Goal: Use online tool/utility

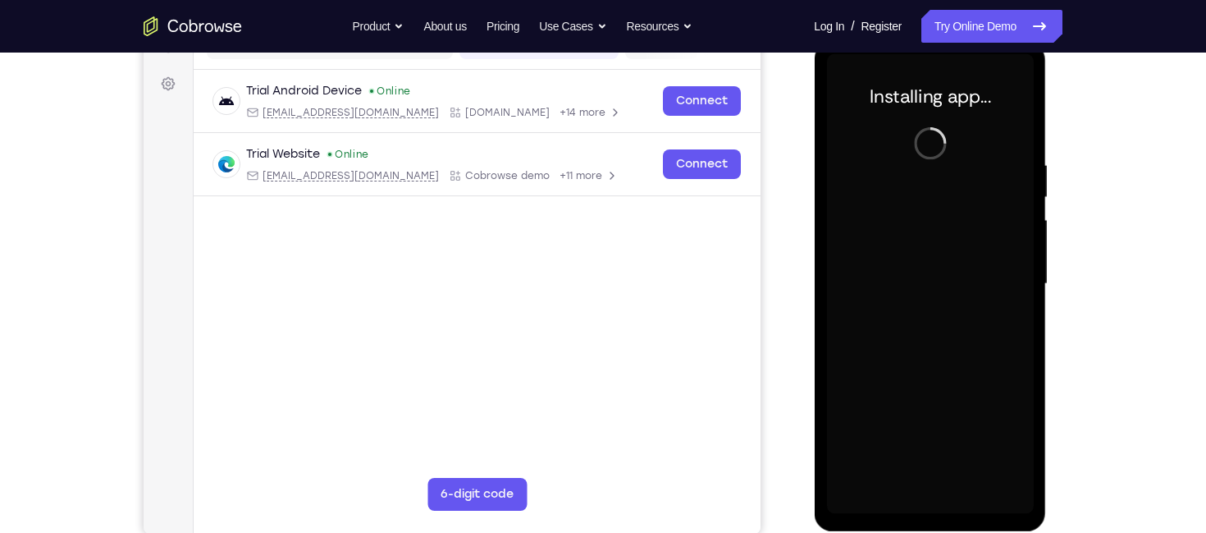
scroll to position [229, 0]
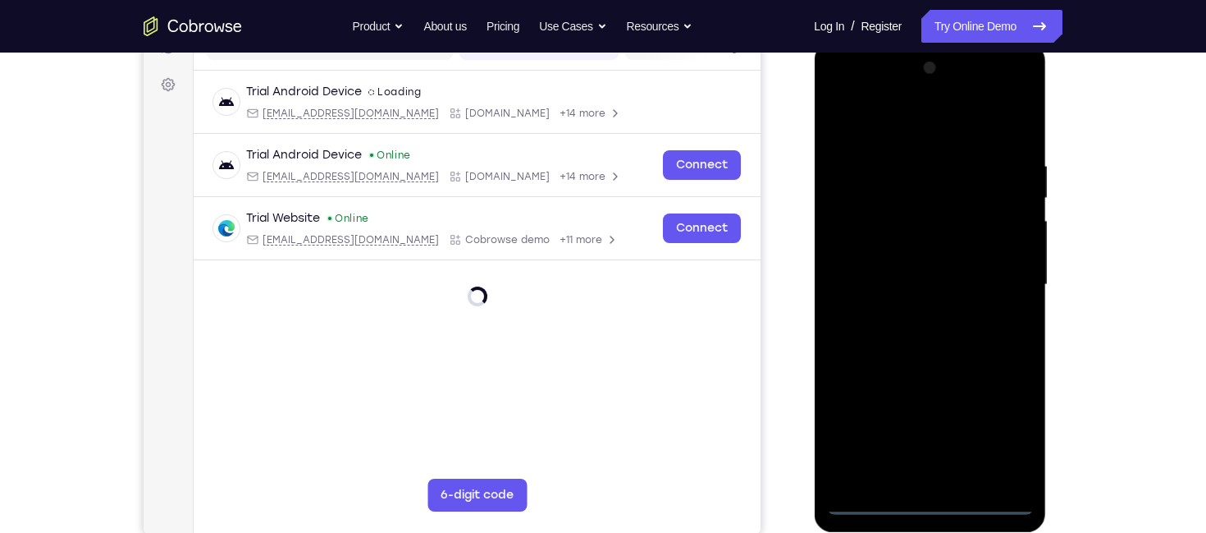
click at [927, 497] on div at bounding box center [929, 285] width 207 height 460
click at [993, 422] on div at bounding box center [929, 285] width 207 height 460
click at [913, 125] on div at bounding box center [929, 285] width 207 height 460
click at [993, 268] on div at bounding box center [929, 285] width 207 height 460
click at [908, 478] on div at bounding box center [929, 285] width 207 height 460
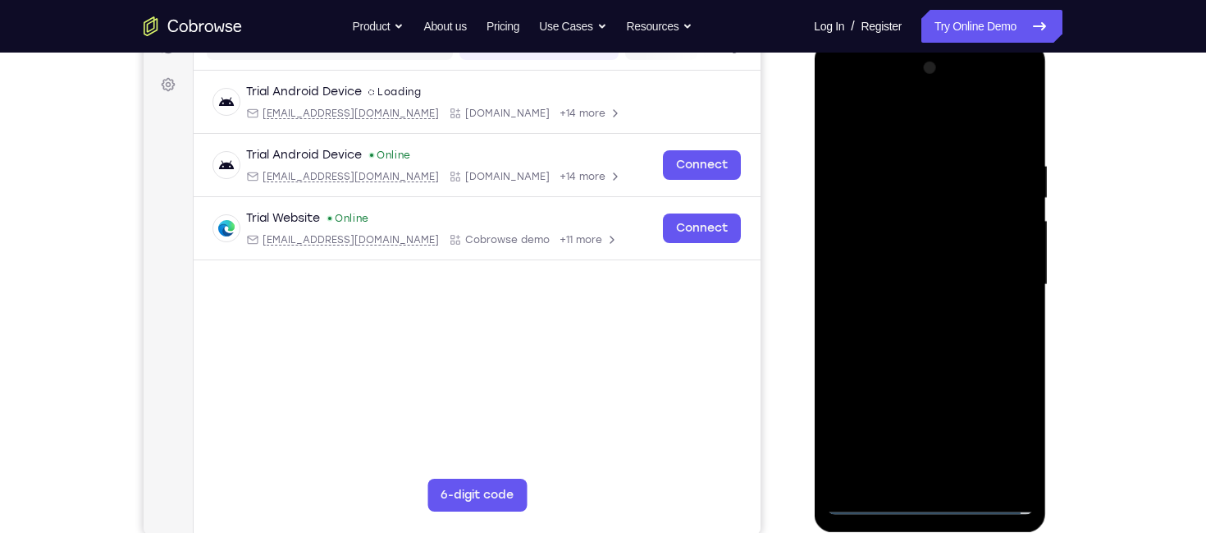
click at [869, 501] on div at bounding box center [929, 285] width 207 height 460
click at [943, 471] on div at bounding box center [929, 285] width 207 height 460
click at [918, 277] on div at bounding box center [929, 285] width 207 height 460
click at [919, 258] on div at bounding box center [929, 285] width 207 height 460
click at [926, 284] on div at bounding box center [929, 285] width 207 height 460
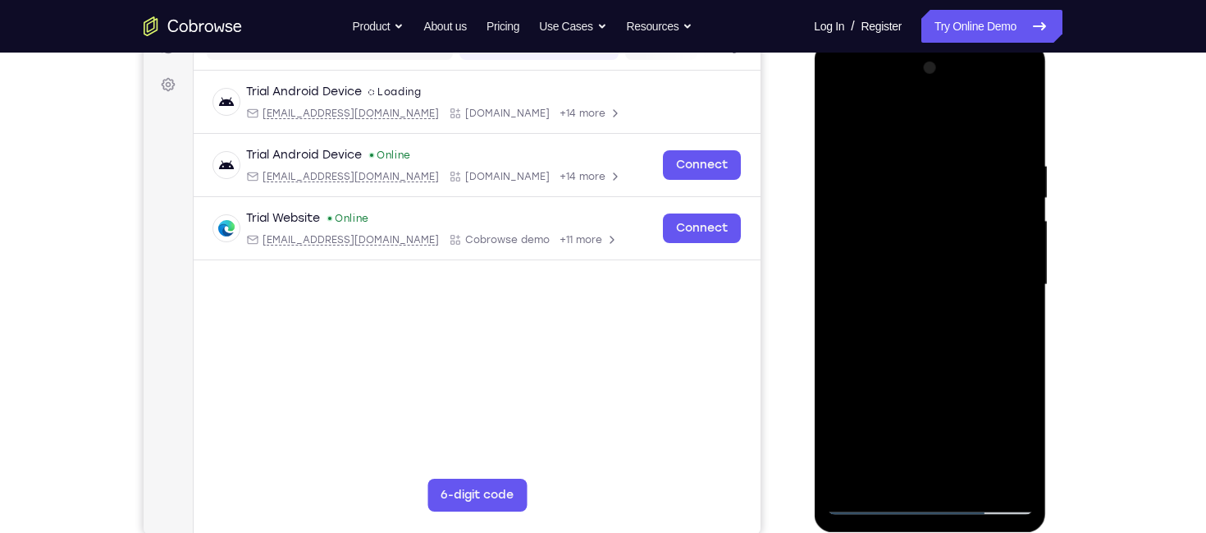
click at [1014, 117] on div at bounding box center [929, 285] width 207 height 460
click at [1007, 120] on div at bounding box center [929, 285] width 207 height 460
drag, startPoint x: 1014, startPoint y: 133, endPoint x: 1017, endPoint y: 123, distance: 10.1
click at [1017, 123] on div at bounding box center [929, 285] width 207 height 460
click at [1019, 121] on div at bounding box center [929, 285] width 207 height 460
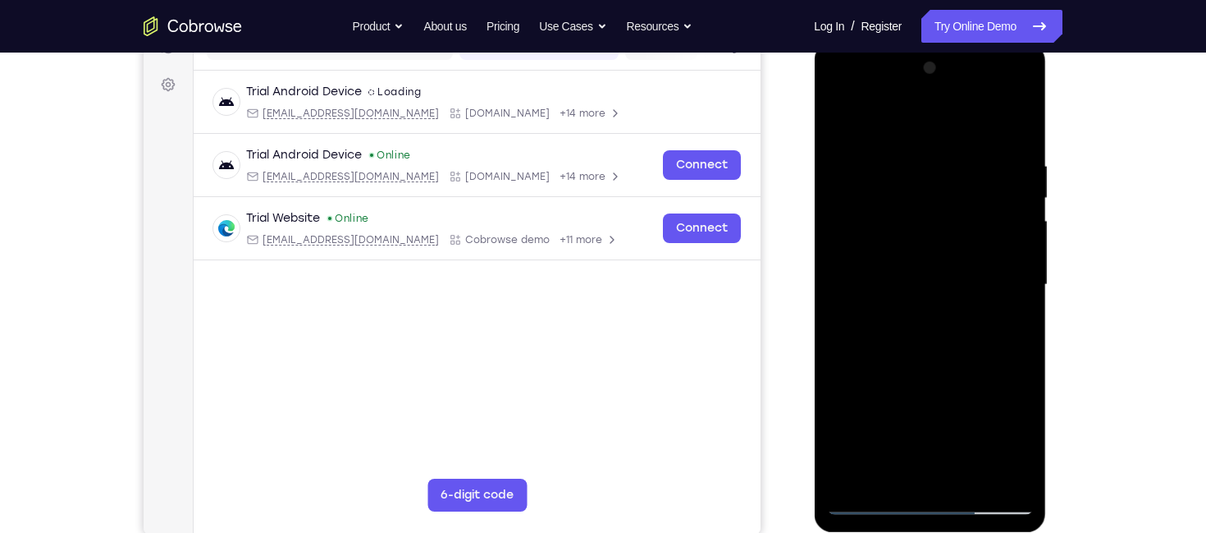
click at [842, 121] on div at bounding box center [929, 285] width 207 height 460
click at [968, 478] on div at bounding box center [929, 285] width 207 height 460
click at [944, 370] on div at bounding box center [929, 285] width 207 height 460
click at [841, 110] on div at bounding box center [929, 285] width 207 height 460
drag, startPoint x: 974, startPoint y: 200, endPoint x: 692, endPoint y: 218, distance: 282.9
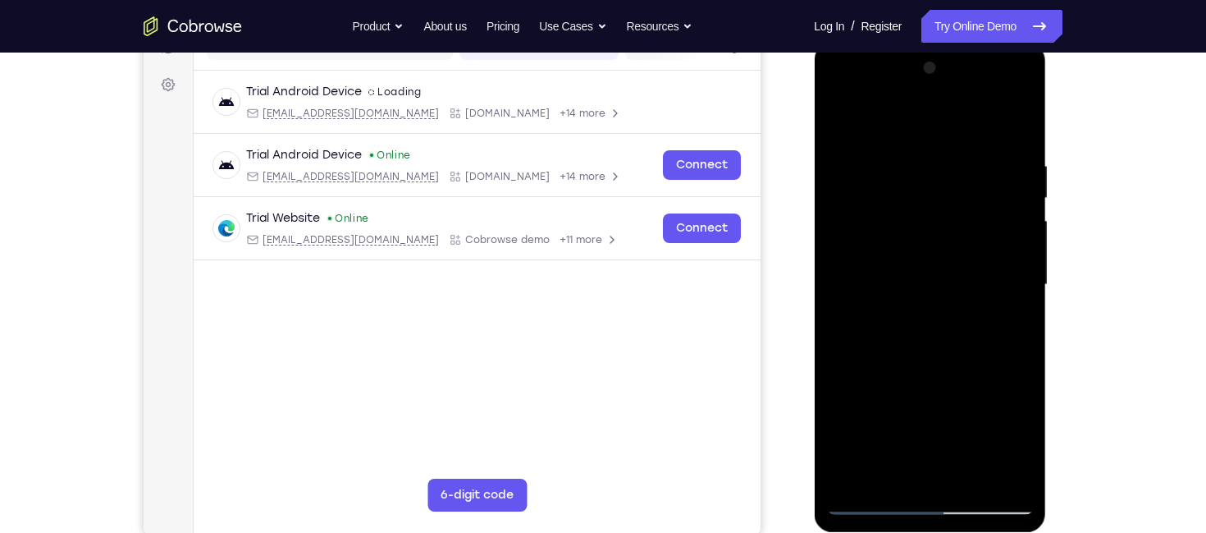
click at [814, 218] on html "Online web based iOS Simulators and Android Emulators. Run iPhone, iPad, Mobile…" at bounding box center [931, 289] width 234 height 492
click at [969, 472] on div at bounding box center [929, 285] width 207 height 460
click at [917, 194] on div at bounding box center [929, 285] width 207 height 460
click at [842, 120] on div at bounding box center [929, 285] width 207 height 460
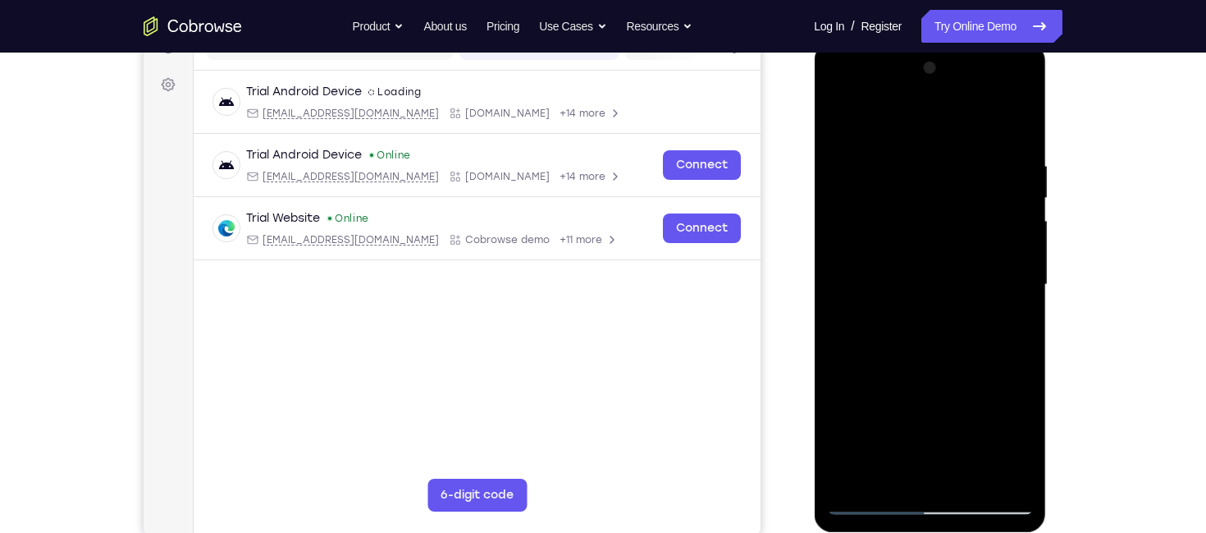
click at [917, 163] on div at bounding box center [929, 285] width 207 height 460
click at [1013, 228] on div at bounding box center [929, 285] width 207 height 460
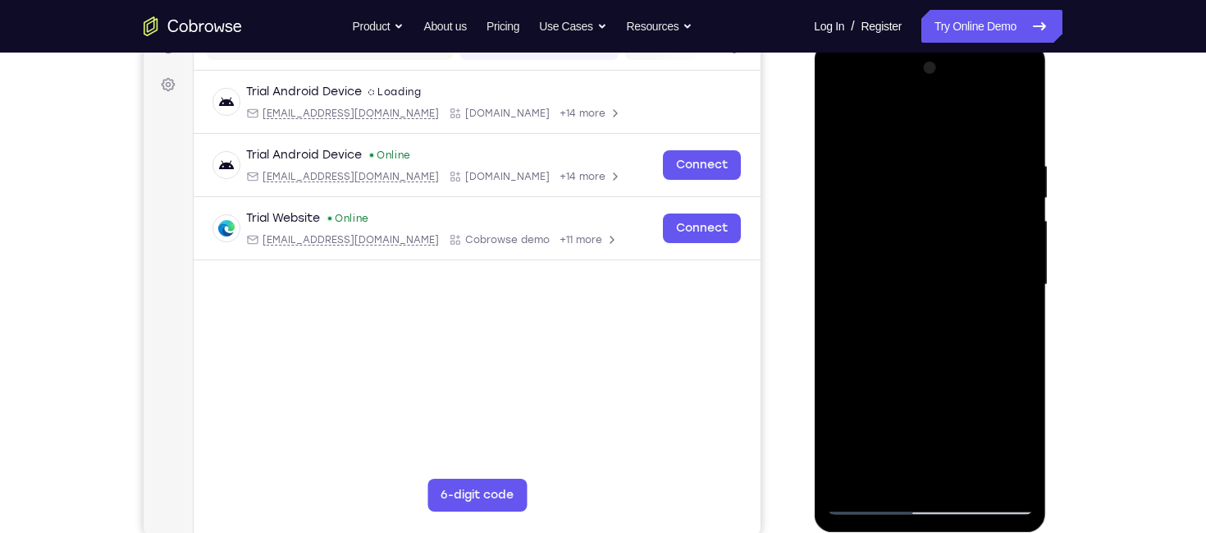
drag, startPoint x: 1013, startPoint y: 228, endPoint x: 911, endPoint y: 203, distance: 105.7
click at [911, 203] on div at bounding box center [929, 285] width 207 height 460
drag, startPoint x: 983, startPoint y: 234, endPoint x: 800, endPoint y: 254, distance: 184.1
click at [814, 254] on html "Online web based iOS Simulators and Android Emulators. Run iPhone, iPad, Mobile…" at bounding box center [931, 289] width 234 height 492
drag, startPoint x: 1004, startPoint y: 245, endPoint x: 816, endPoint y: 261, distance: 187.8
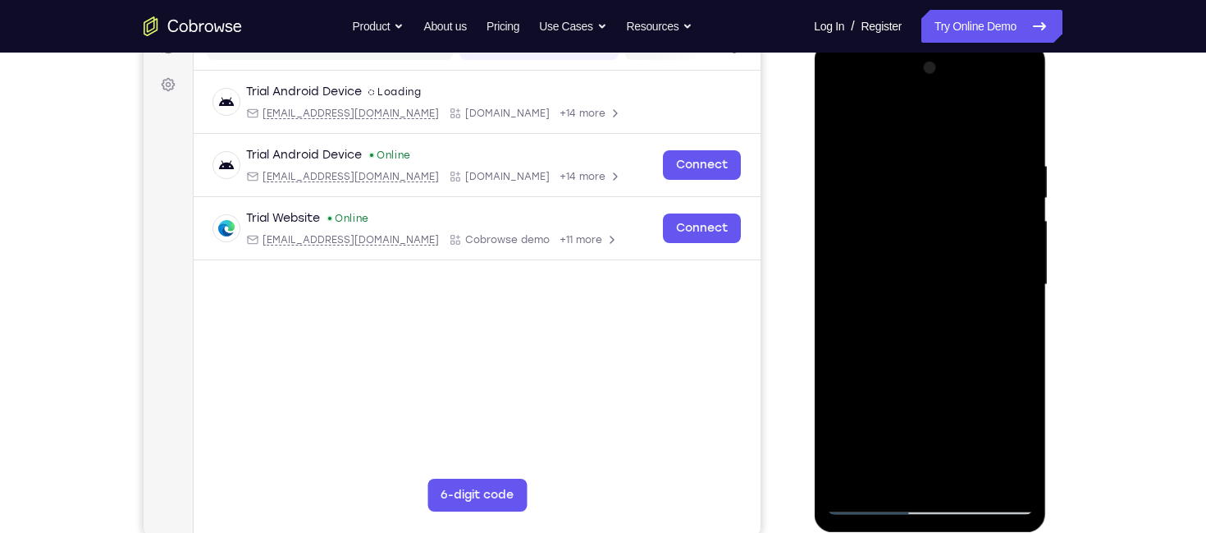
click at [816, 261] on div at bounding box center [930, 287] width 232 height 489
click at [1014, 125] on div at bounding box center [929, 285] width 207 height 460
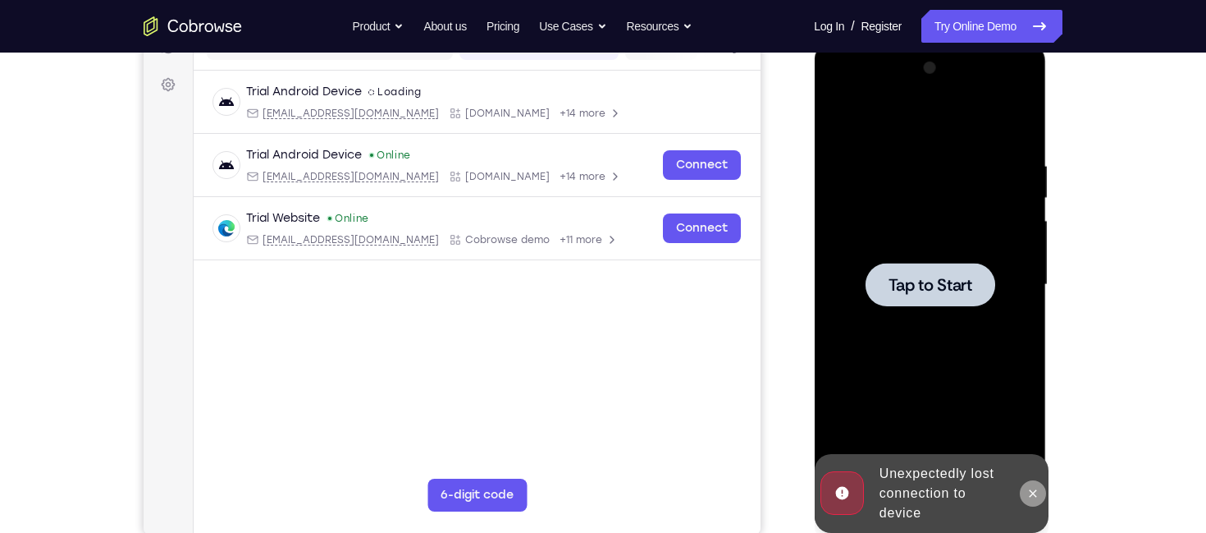
click at [1030, 490] on icon at bounding box center [1032, 492] width 7 height 7
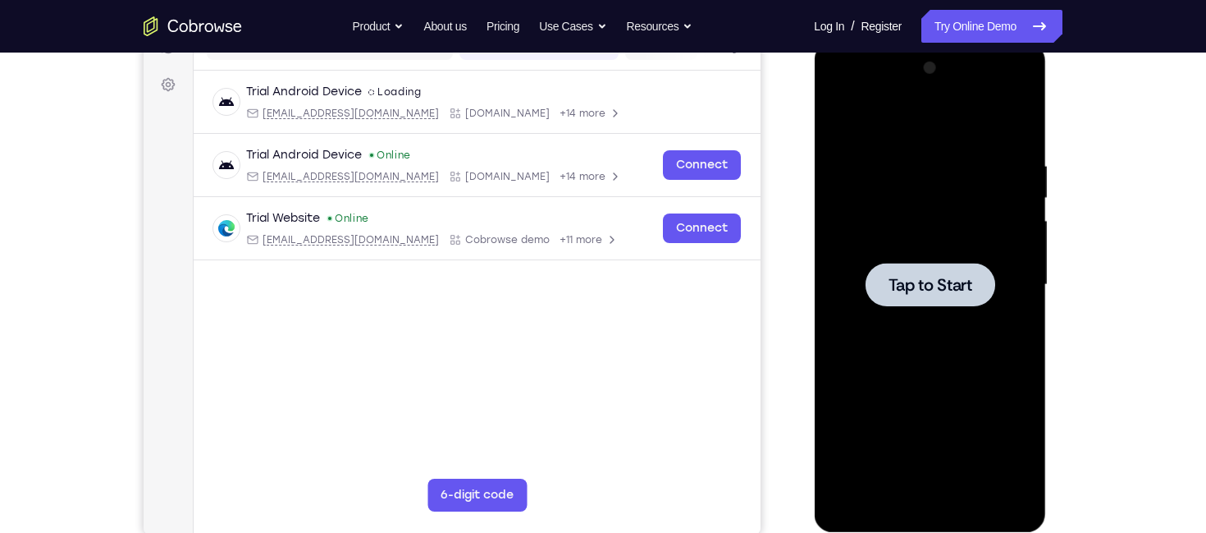
click at [937, 281] on span "Tap to Start" at bounding box center [930, 285] width 84 height 16
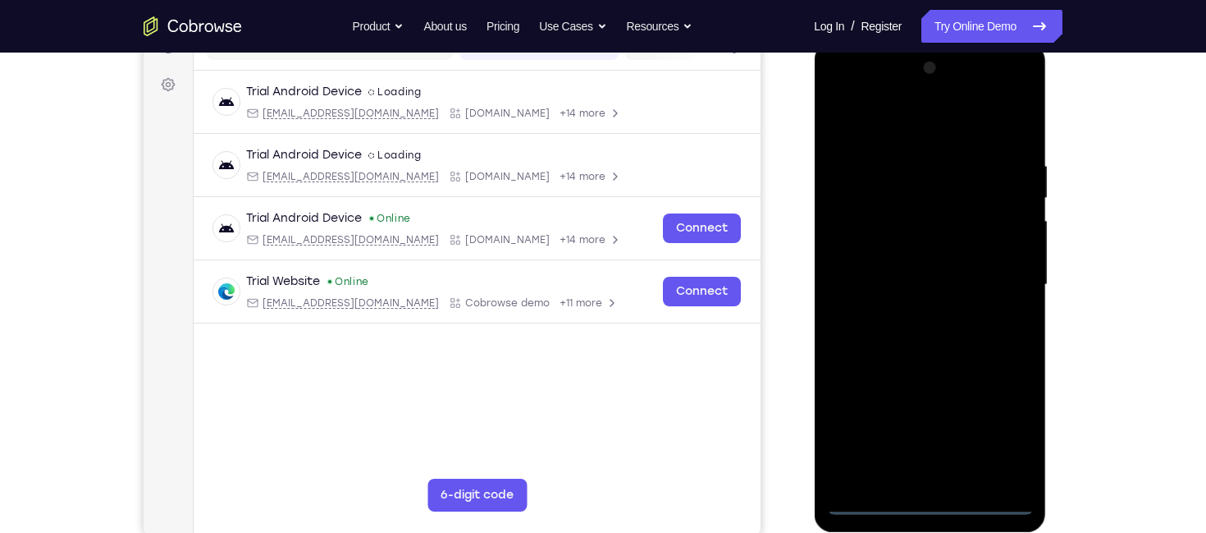
click at [930, 496] on div at bounding box center [929, 285] width 207 height 460
click at [930, 505] on div at bounding box center [929, 285] width 207 height 460
click at [1007, 433] on div at bounding box center [929, 285] width 207 height 460
click at [899, 136] on div at bounding box center [929, 285] width 207 height 460
click at [1003, 291] on div at bounding box center [929, 285] width 207 height 460
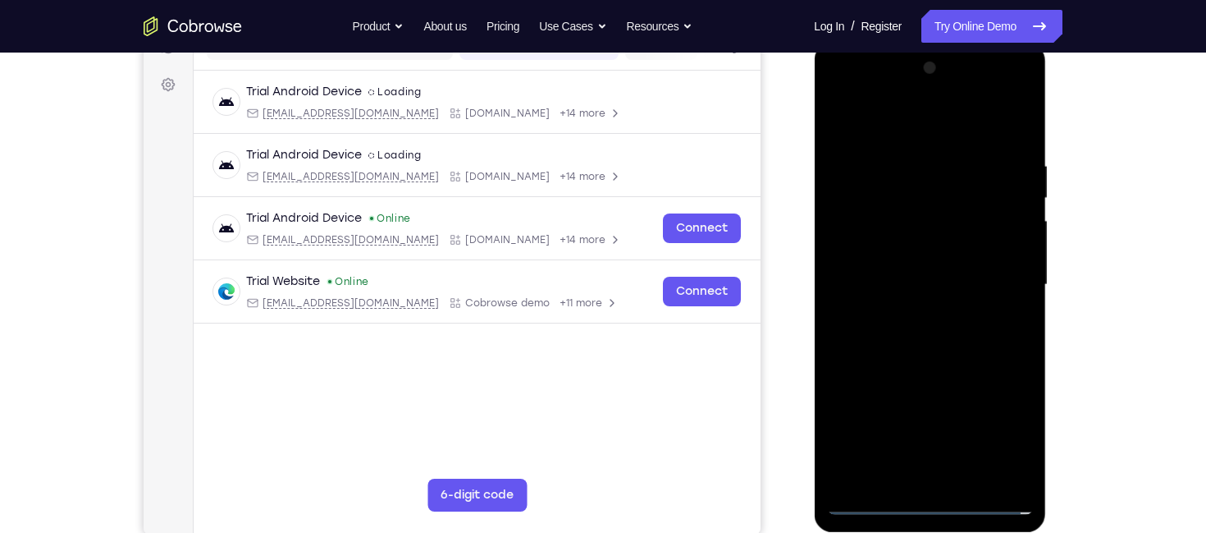
click at [914, 316] on div at bounding box center [929, 285] width 207 height 460
click at [903, 268] on div at bounding box center [929, 285] width 207 height 460
click at [918, 256] on div at bounding box center [929, 285] width 207 height 460
click at [944, 284] on div at bounding box center [929, 285] width 207 height 460
click at [1004, 131] on div at bounding box center [929, 285] width 207 height 460
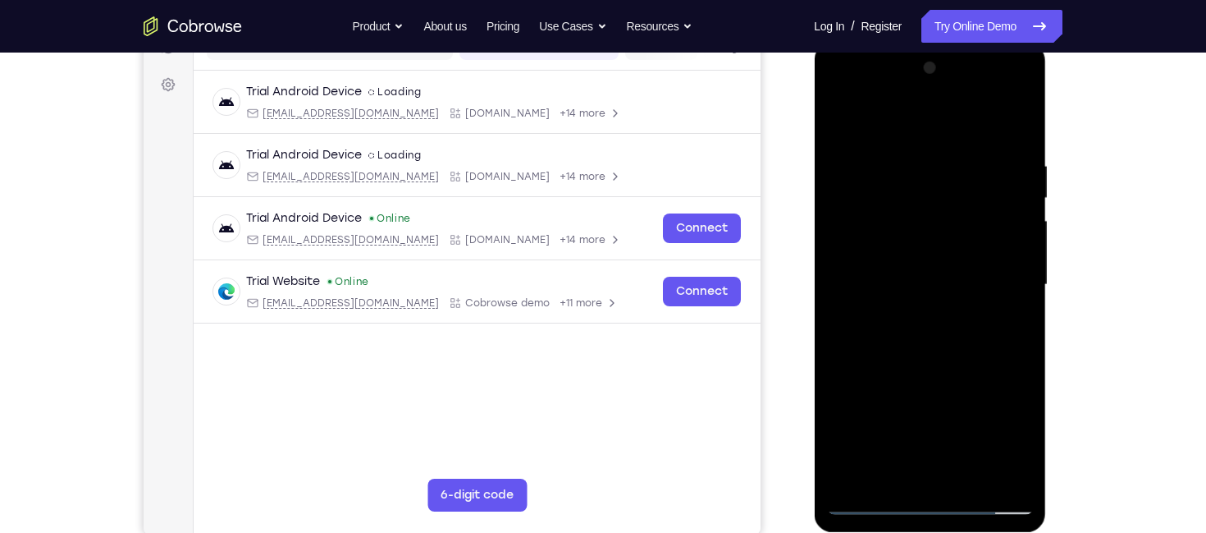
click at [1014, 134] on div at bounding box center [929, 285] width 207 height 460
click at [1017, 139] on div at bounding box center [929, 285] width 207 height 460
click at [1016, 126] on div at bounding box center [929, 285] width 207 height 460
click at [967, 472] on div at bounding box center [929, 285] width 207 height 460
click at [945, 375] on div at bounding box center [929, 285] width 207 height 460
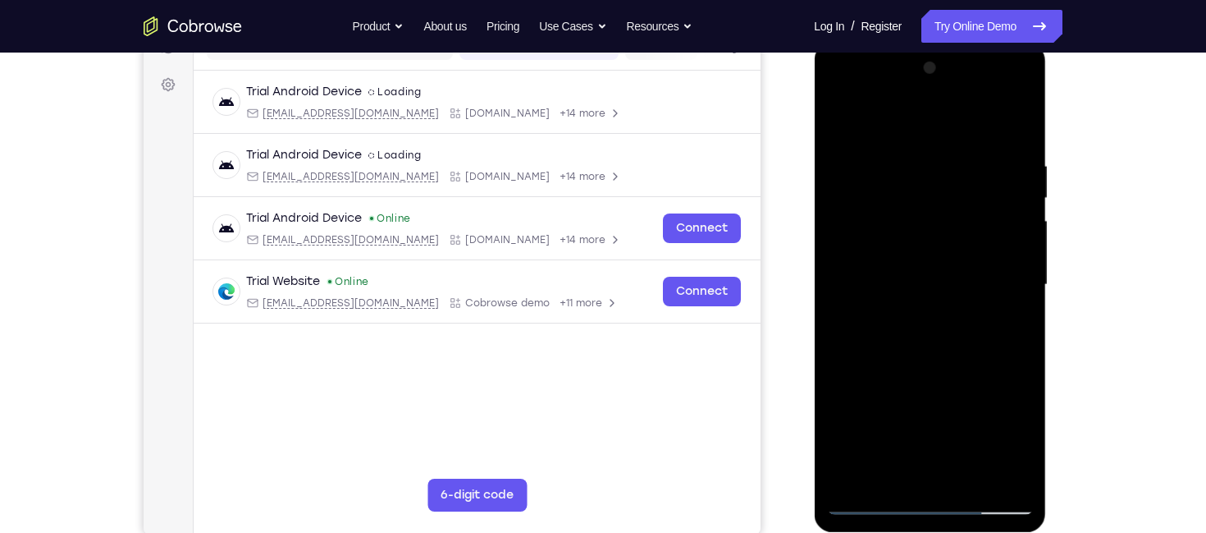
click at [958, 263] on div at bounding box center [929, 285] width 207 height 460
click at [908, 469] on div at bounding box center [929, 285] width 207 height 460
click at [1019, 435] on div at bounding box center [929, 285] width 207 height 460
click at [1017, 327] on div at bounding box center [929, 285] width 207 height 460
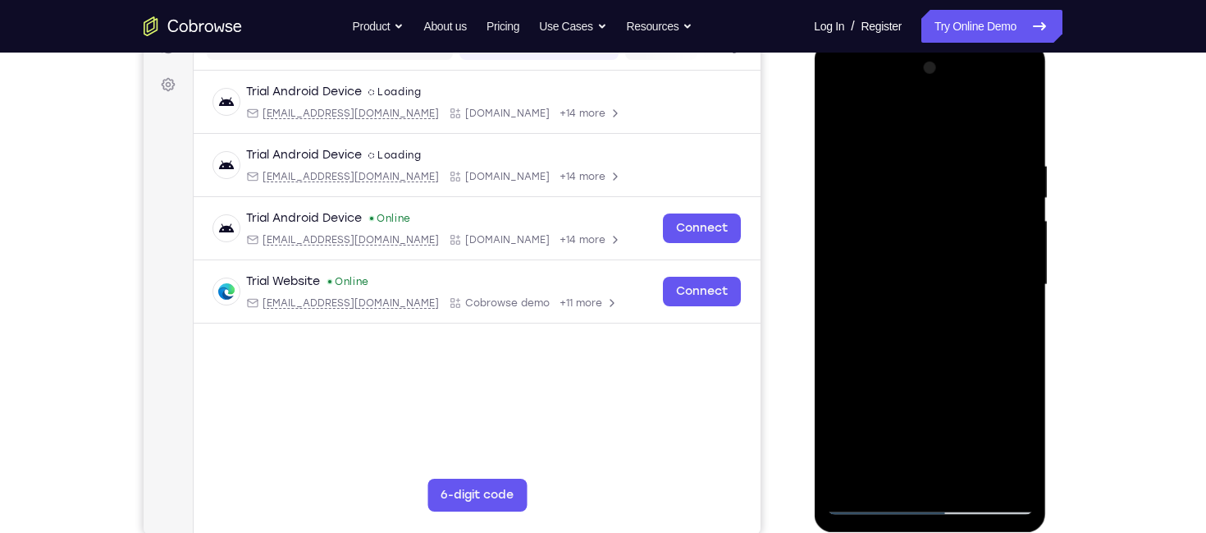
click at [839, 120] on div at bounding box center [929, 285] width 207 height 460
click at [906, 304] on div at bounding box center [929, 285] width 207 height 460
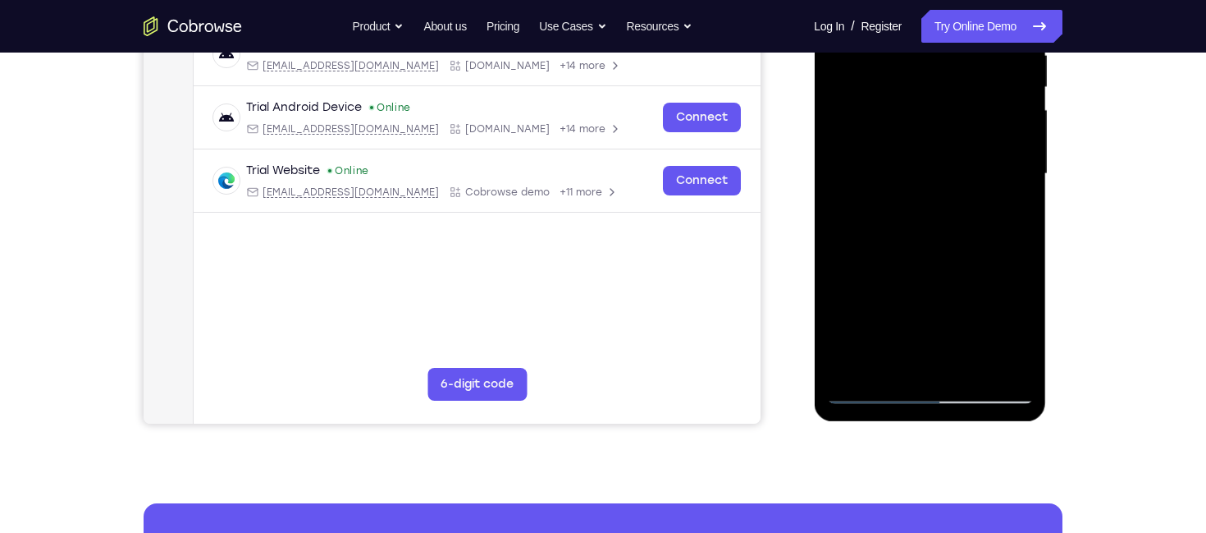
scroll to position [339, 0]
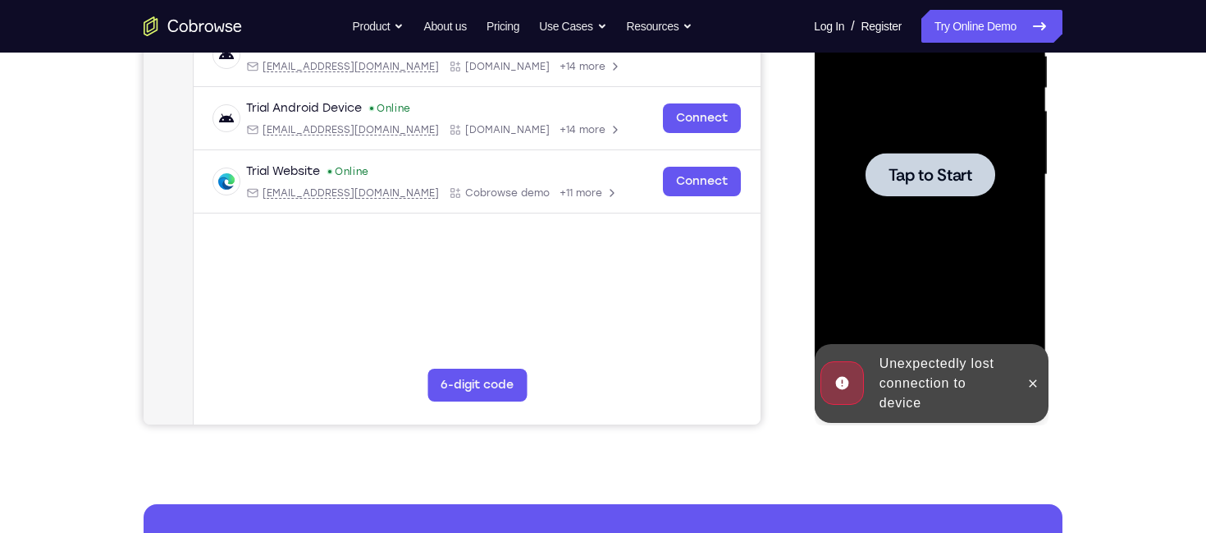
click at [904, 276] on div at bounding box center [929, 175] width 207 height 460
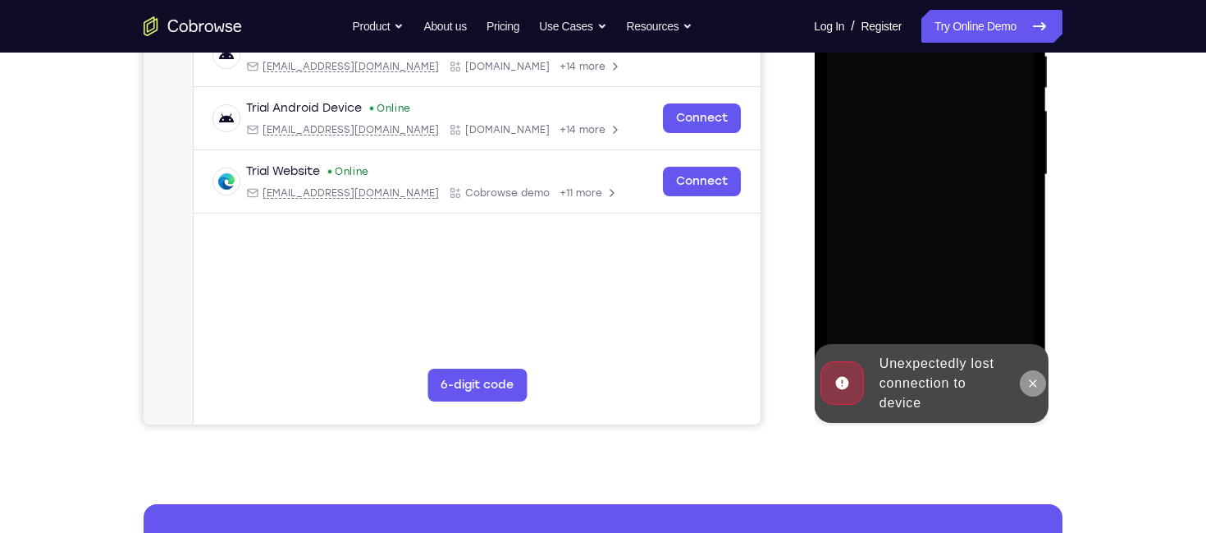
click at [1035, 383] on icon at bounding box center [1032, 383] width 13 height 13
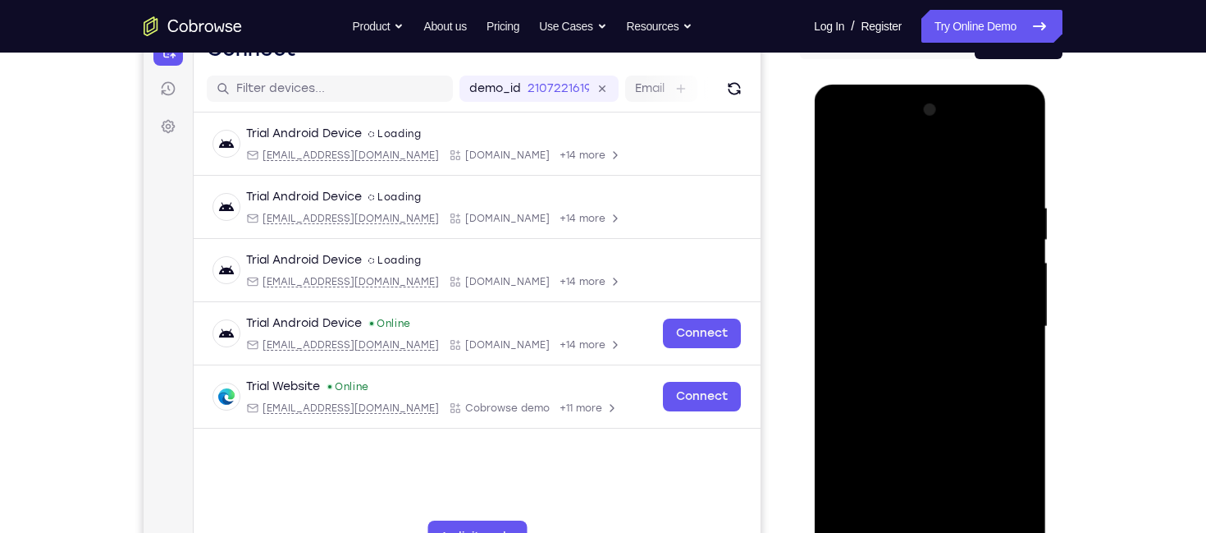
scroll to position [313, 0]
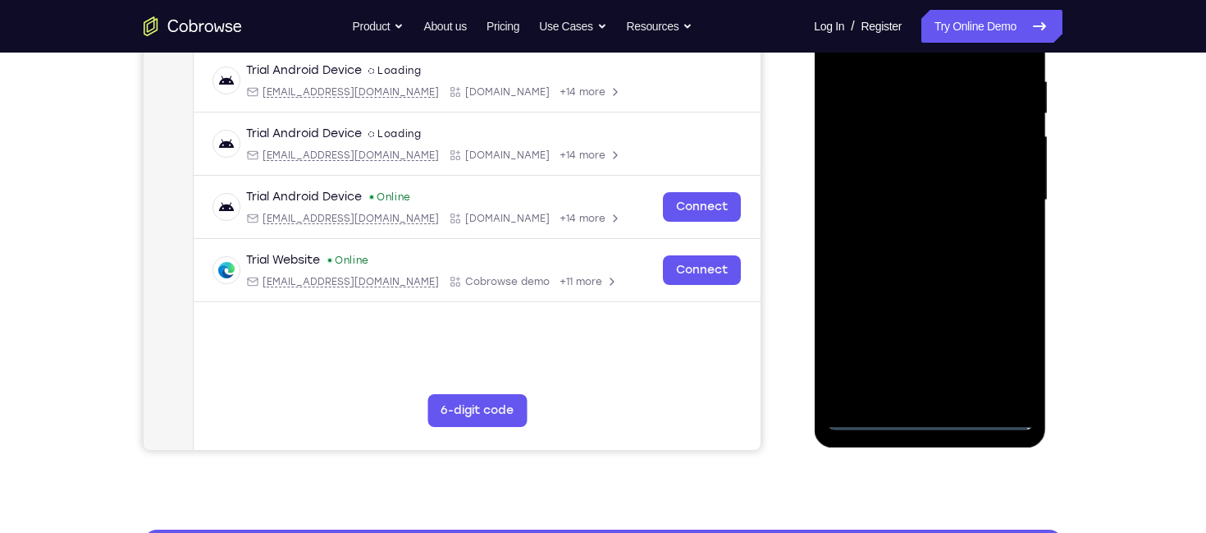
click at [937, 422] on div at bounding box center [929, 200] width 207 height 460
click at [1003, 348] on div at bounding box center [929, 200] width 207 height 460
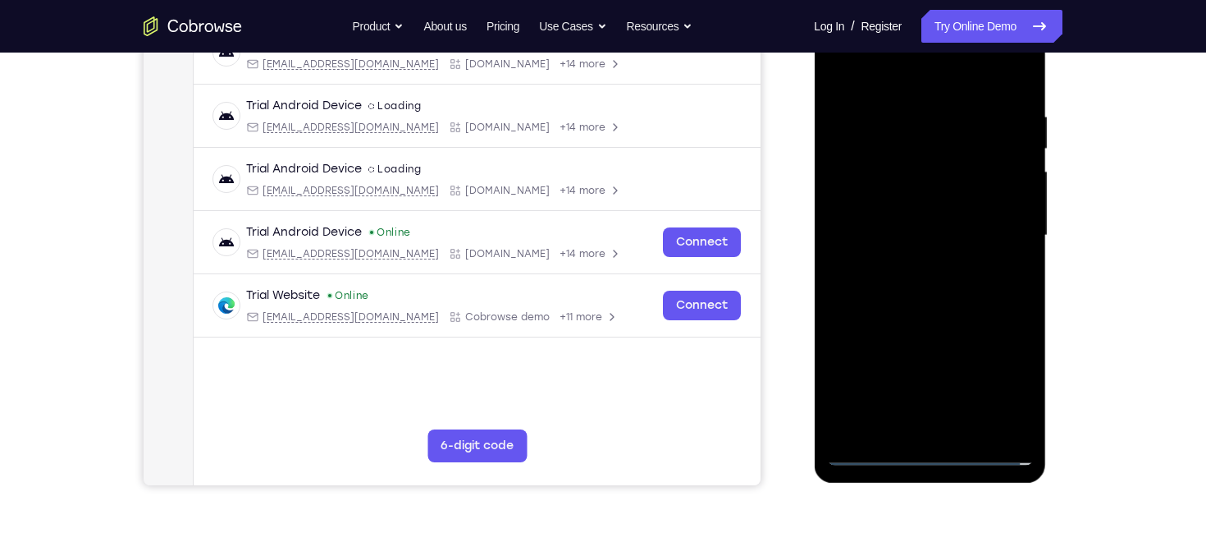
scroll to position [258, 0]
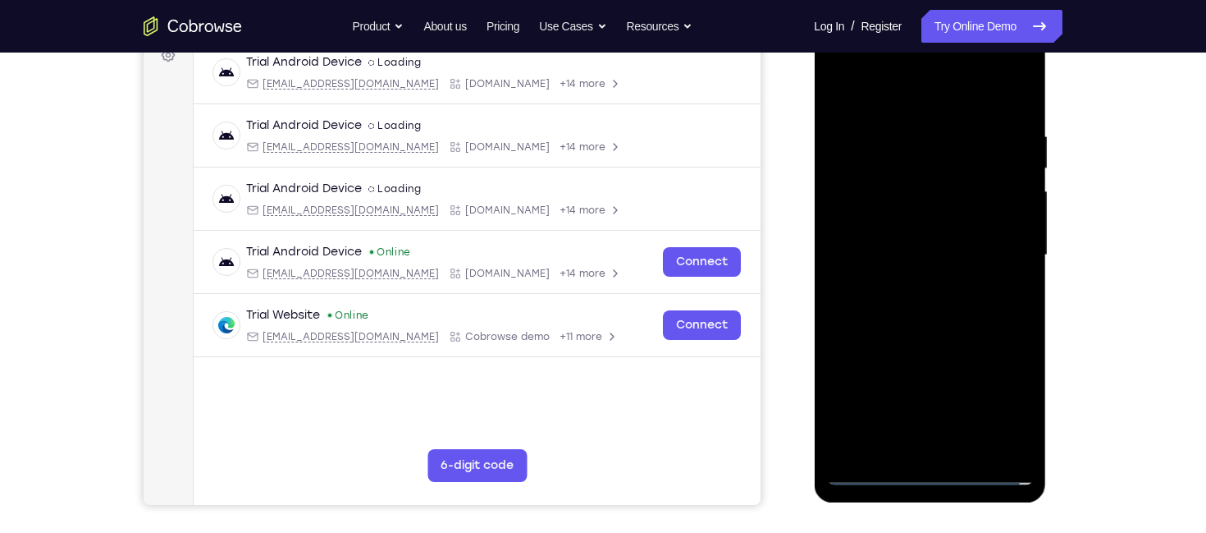
click at [908, 94] on div at bounding box center [929, 255] width 207 height 460
click at [999, 240] on div at bounding box center [929, 255] width 207 height 460
click at [908, 286] on div at bounding box center [929, 255] width 207 height 460
click at [926, 222] on div at bounding box center [929, 255] width 207 height 460
click at [926, 243] on div at bounding box center [929, 255] width 207 height 460
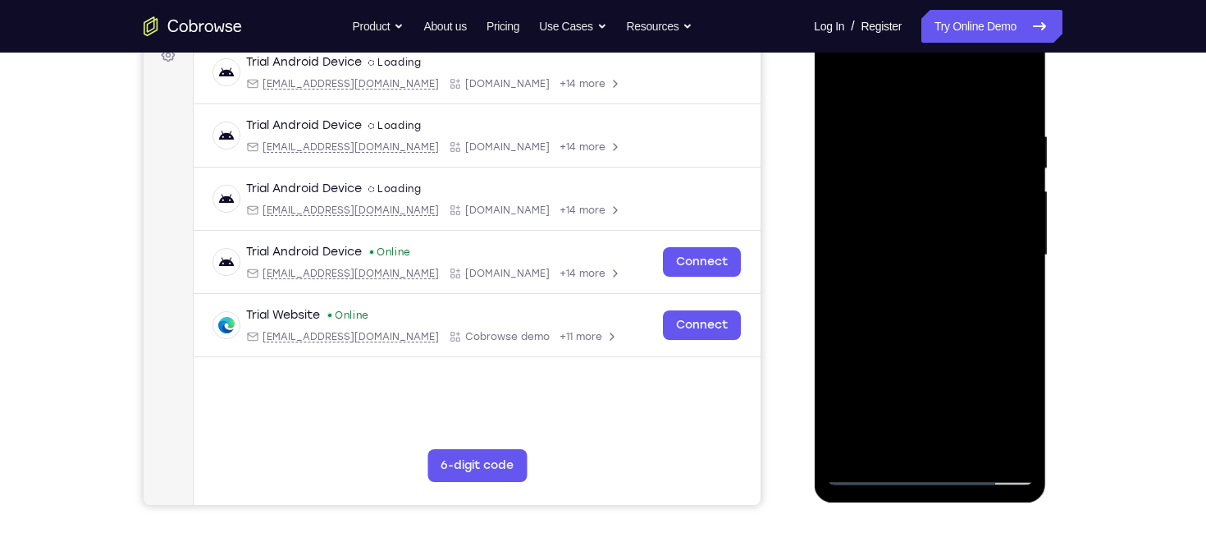
click at [936, 218] on div at bounding box center [929, 255] width 207 height 460
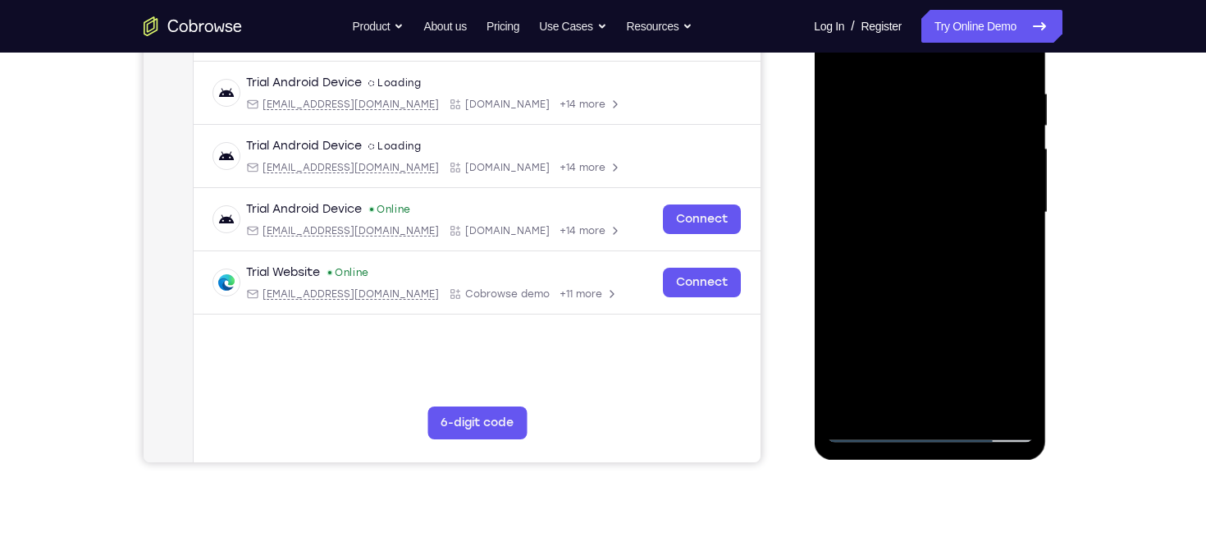
scroll to position [302, 0]
click at [969, 400] on div at bounding box center [929, 212] width 207 height 460
click at [1016, 398] on div at bounding box center [929, 212] width 207 height 460
click at [964, 404] on div at bounding box center [929, 212] width 207 height 460
click at [945, 300] on div at bounding box center [929, 212] width 207 height 460
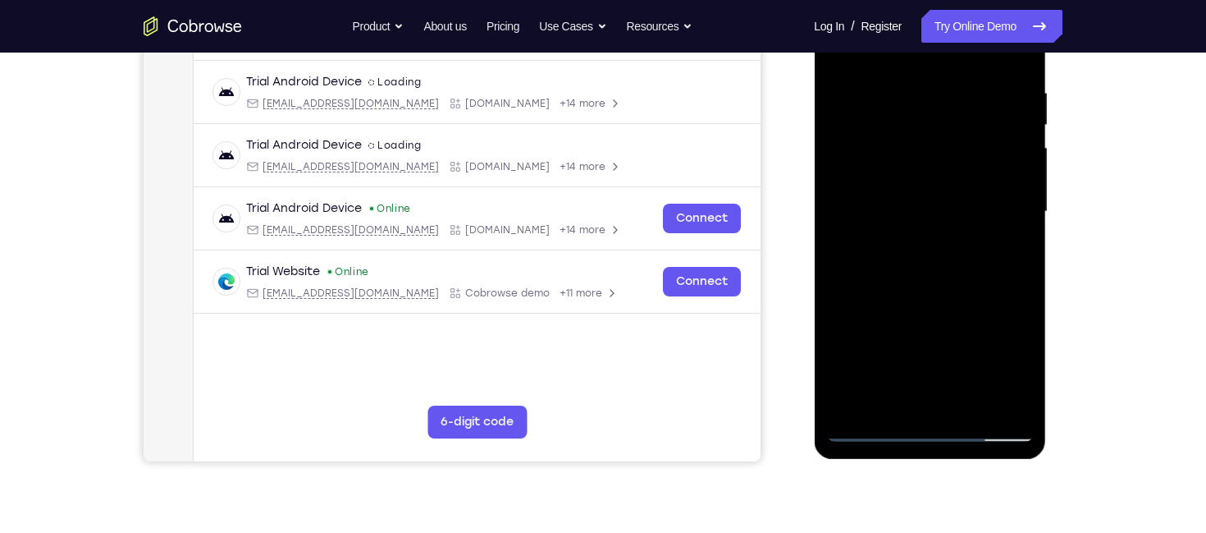
click at [931, 235] on div at bounding box center [929, 212] width 207 height 460
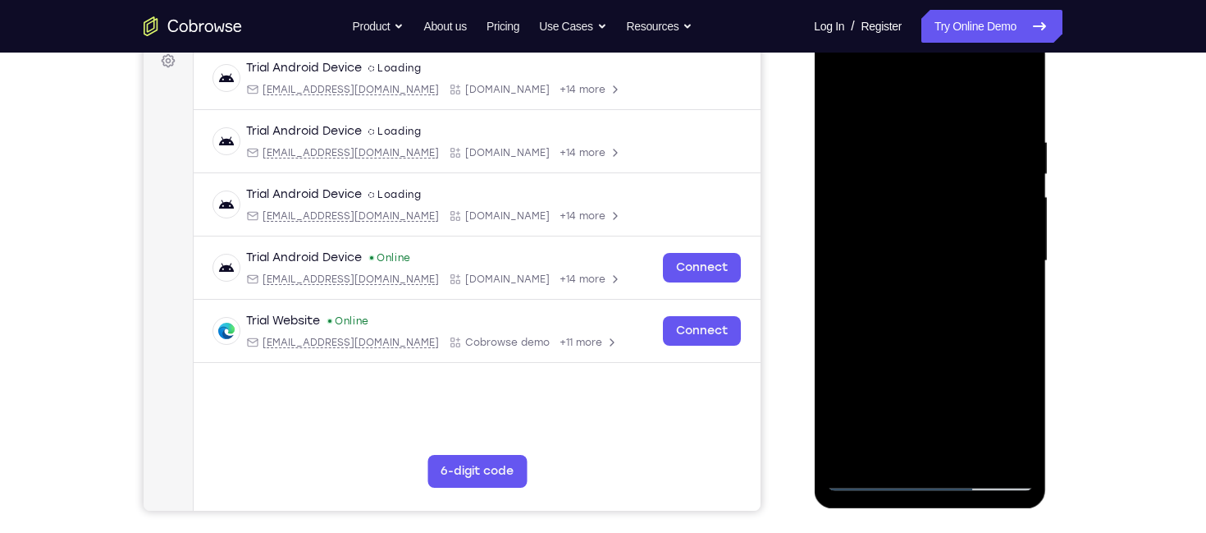
scroll to position [251, 0]
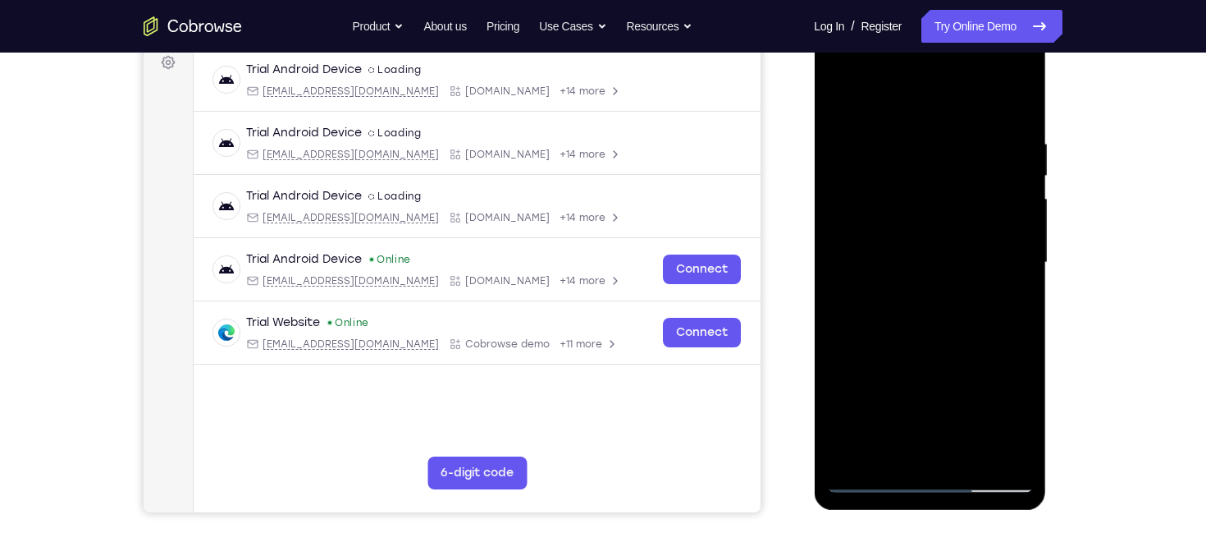
click at [839, 96] on div at bounding box center [929, 263] width 207 height 460
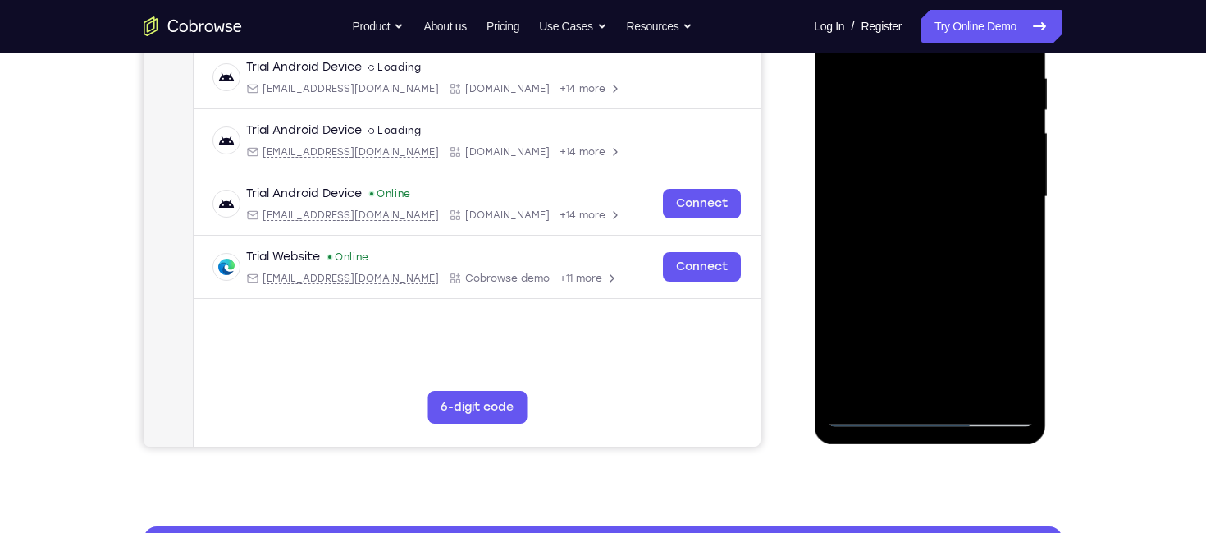
scroll to position [284, 0]
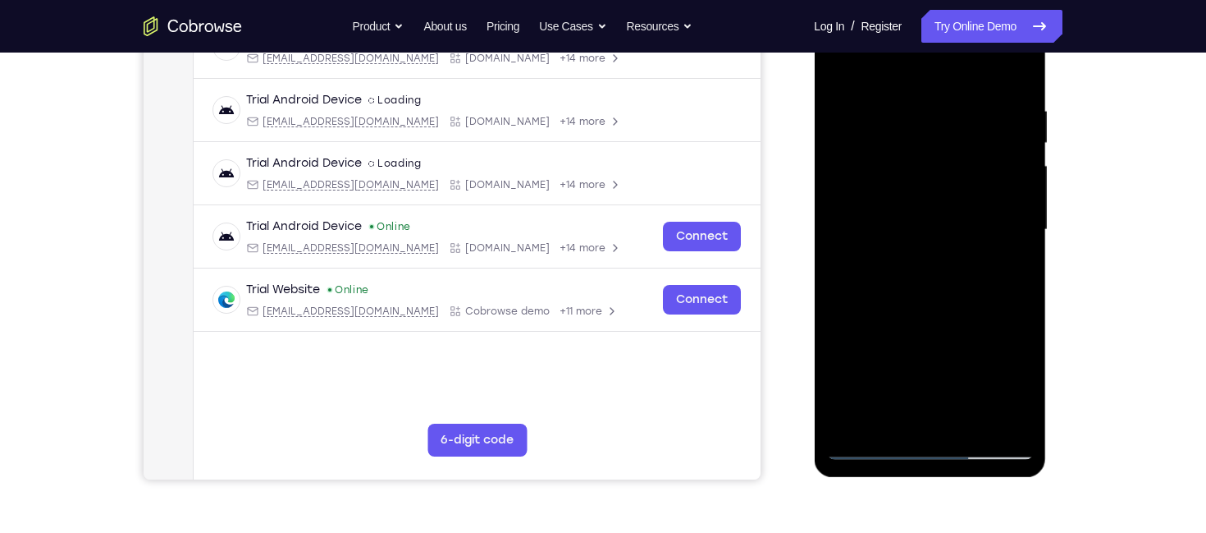
click at [841, 66] on div at bounding box center [929, 230] width 207 height 460
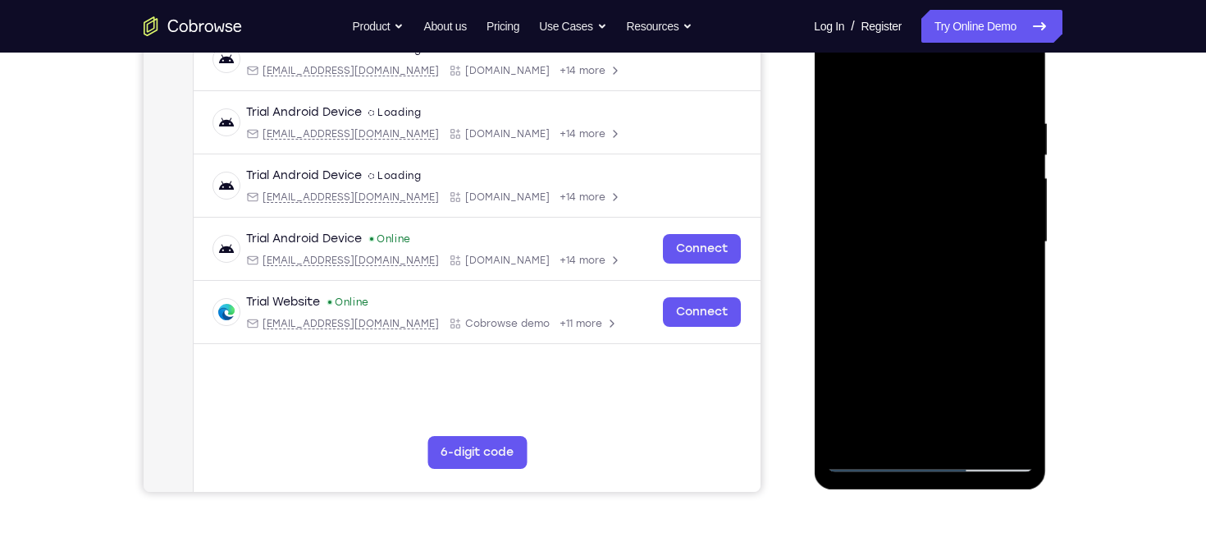
scroll to position [271, 0]
click at [921, 98] on div at bounding box center [929, 243] width 207 height 460
click at [1016, 80] on div at bounding box center [929, 243] width 207 height 460
click at [1006, 437] on div at bounding box center [929, 243] width 207 height 460
click at [872, 364] on div at bounding box center [929, 243] width 207 height 460
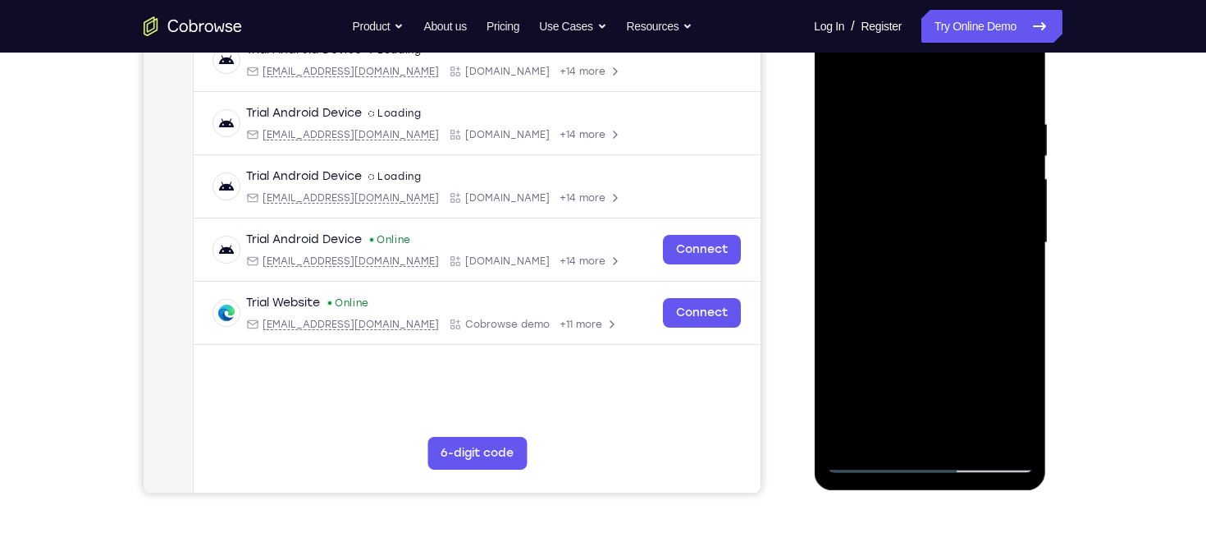
drag, startPoint x: 908, startPoint y: 328, endPoint x: 917, endPoint y: 267, distance: 62.3
click at [917, 267] on div at bounding box center [929, 243] width 207 height 460
click at [854, 438] on div at bounding box center [929, 243] width 207 height 460
click at [848, 436] on div at bounding box center [929, 243] width 207 height 460
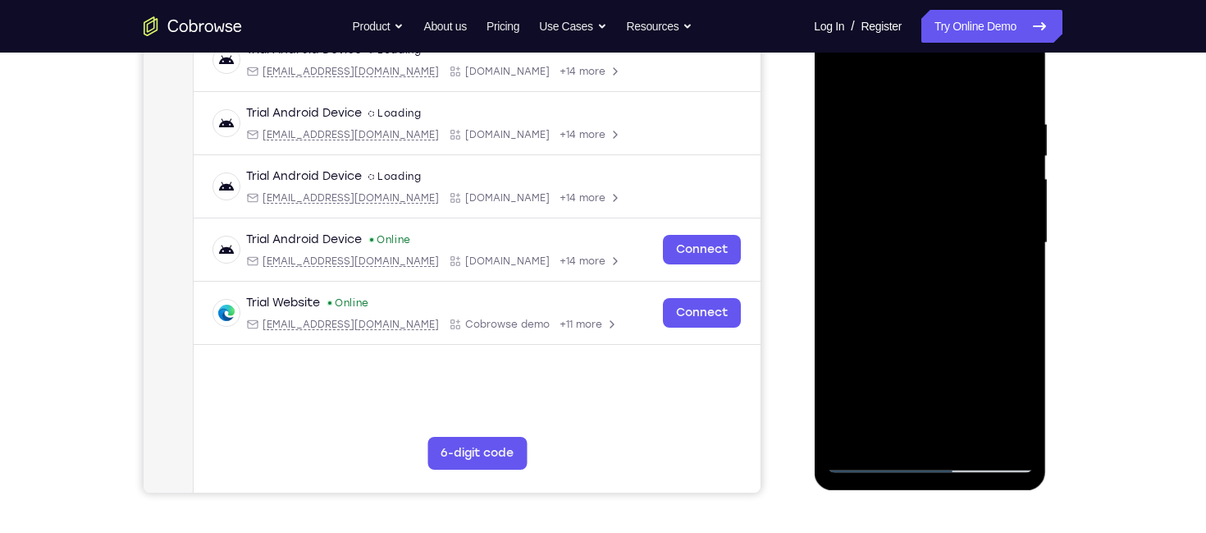
click at [848, 436] on div at bounding box center [929, 243] width 207 height 460
drag, startPoint x: 938, startPoint y: 81, endPoint x: 940, endPoint y: 209, distance: 128.0
click at [940, 209] on div at bounding box center [929, 243] width 207 height 460
drag, startPoint x: 934, startPoint y: 77, endPoint x: 942, endPoint y: 299, distance: 221.7
click at [942, 299] on div at bounding box center [929, 243] width 207 height 460
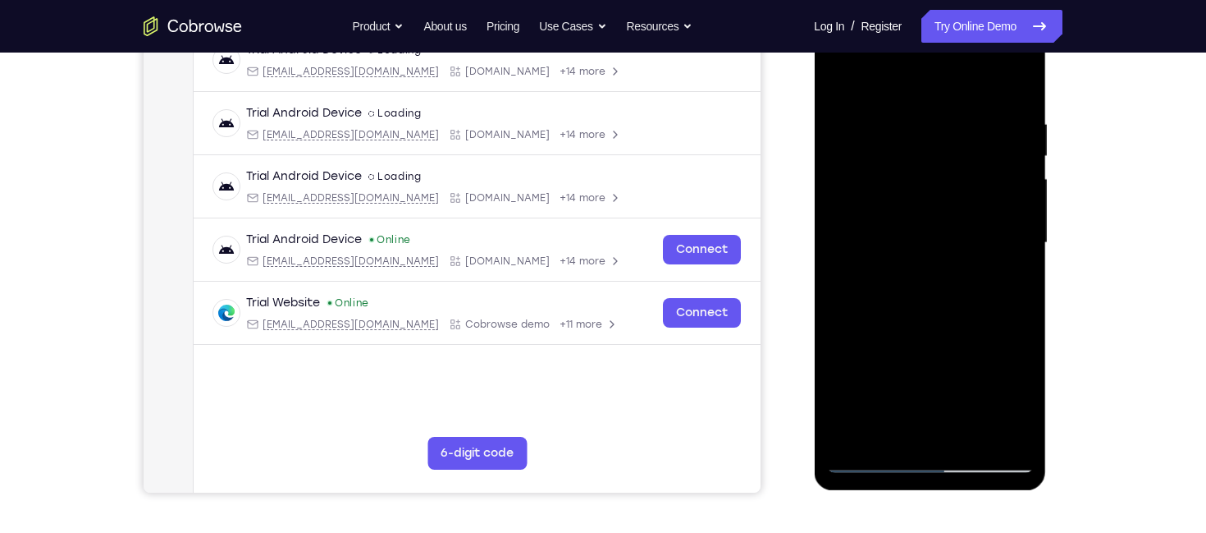
click at [949, 109] on div at bounding box center [929, 243] width 207 height 460
click at [1013, 79] on div at bounding box center [929, 243] width 207 height 460
drag, startPoint x: 948, startPoint y: 390, endPoint x: 942, endPoint y: 229, distance: 160.9
click at [942, 229] on div at bounding box center [929, 243] width 207 height 460
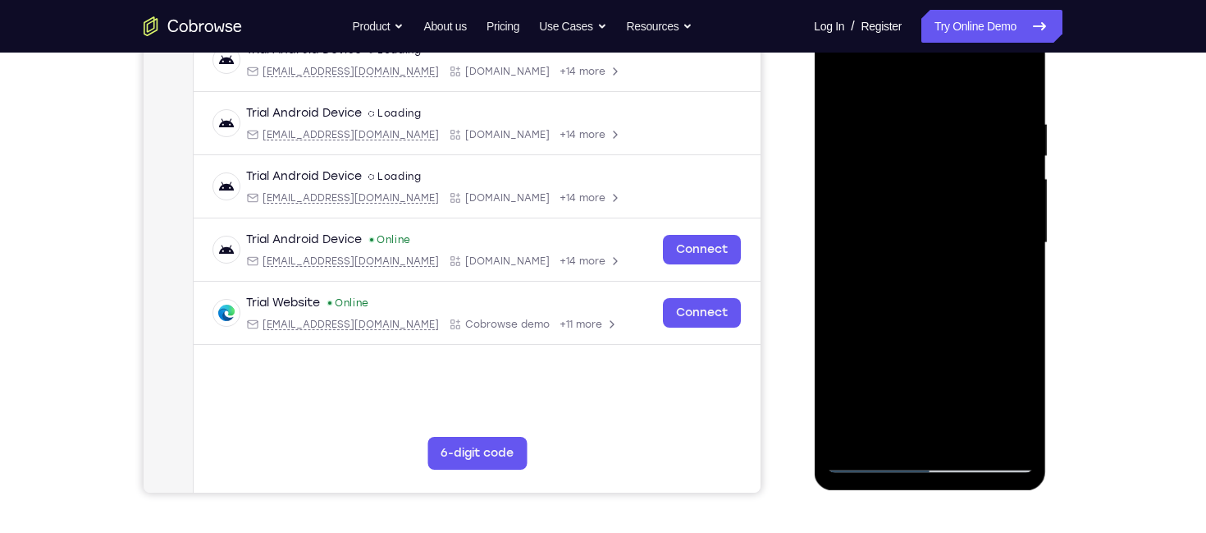
click at [864, 301] on div at bounding box center [929, 243] width 207 height 460
click at [840, 71] on div at bounding box center [929, 243] width 207 height 460
click at [865, 392] on div at bounding box center [929, 243] width 207 height 460
drag, startPoint x: 944, startPoint y: 396, endPoint x: 958, endPoint y: 229, distance: 167.9
click at [958, 229] on div at bounding box center [929, 243] width 207 height 460
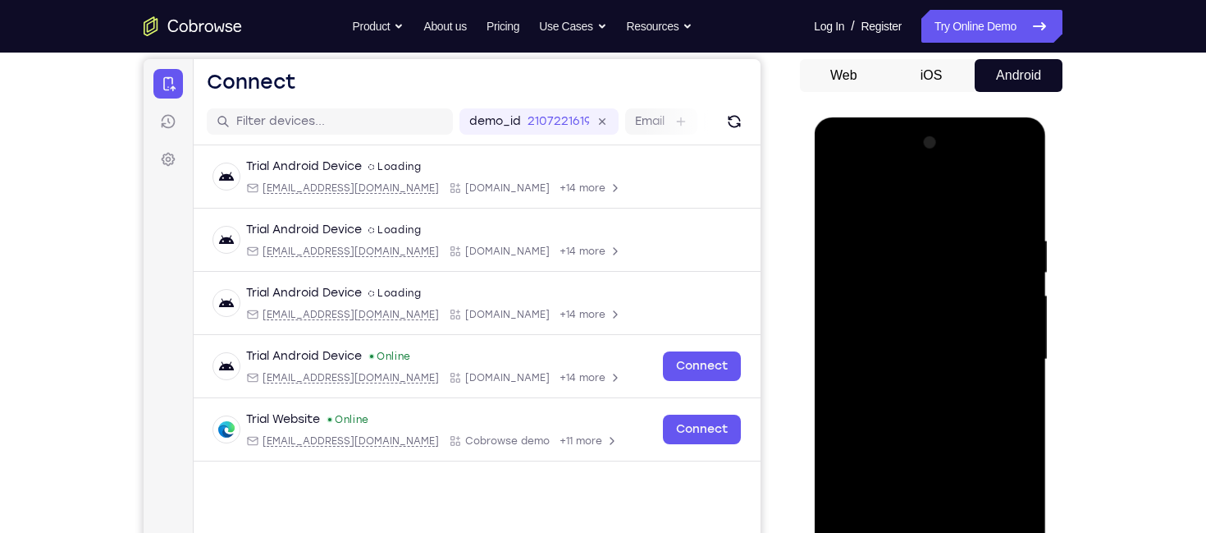
scroll to position [229, 0]
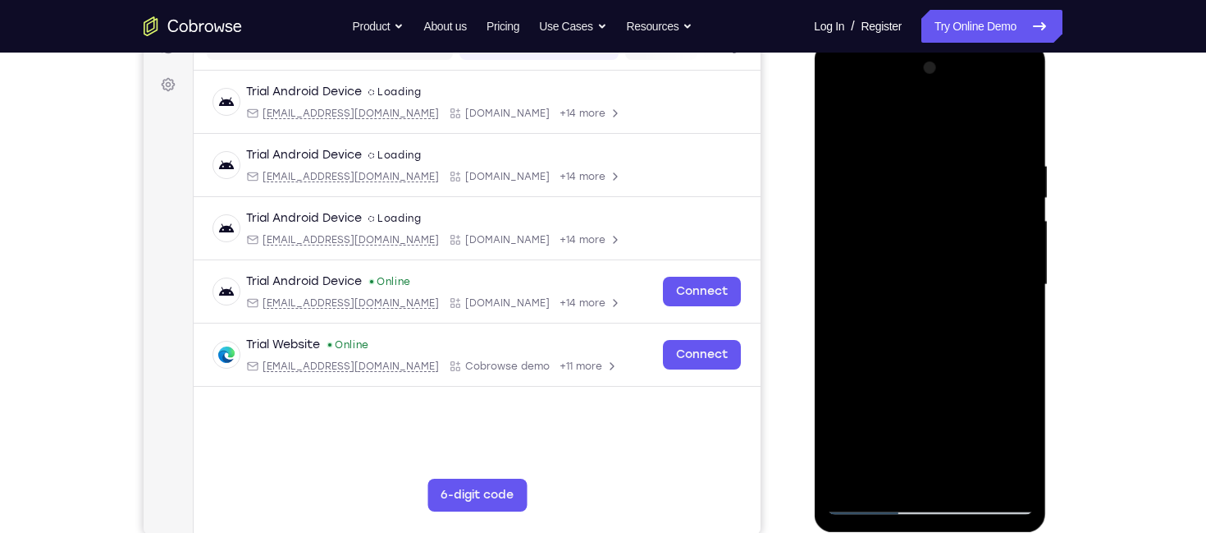
click at [1022, 472] on div at bounding box center [929, 285] width 207 height 460
drag, startPoint x: 954, startPoint y: 373, endPoint x: 949, endPoint y: 143, distance: 229.8
click at [949, 143] on div at bounding box center [929, 285] width 207 height 460
click at [966, 480] on div at bounding box center [929, 285] width 207 height 460
click at [873, 494] on div at bounding box center [929, 285] width 207 height 460
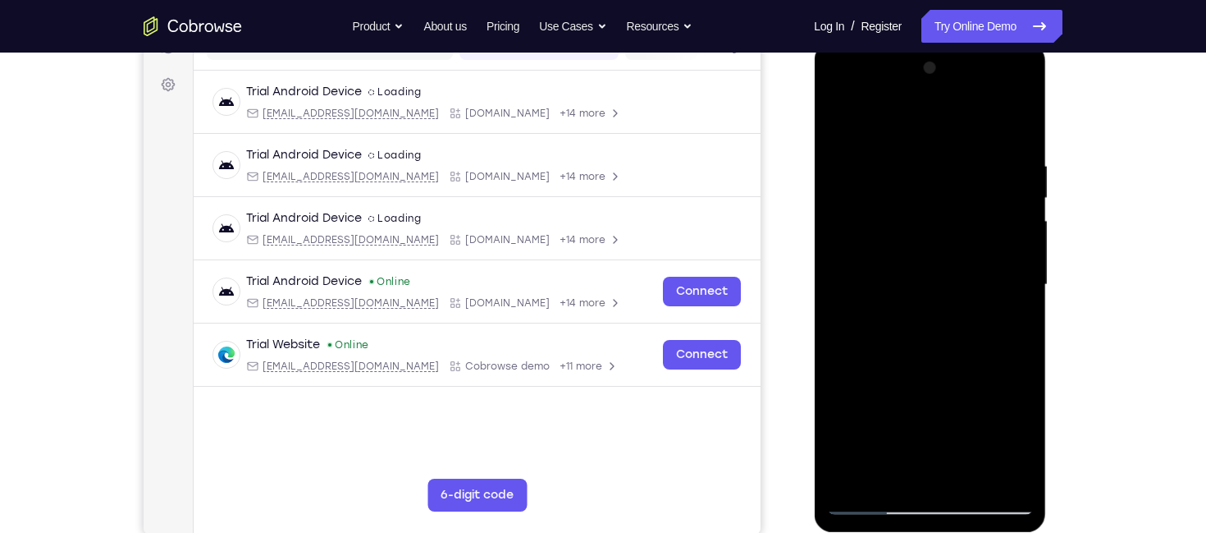
click at [872, 505] on div at bounding box center [929, 285] width 207 height 460
drag, startPoint x: 915, startPoint y: 176, endPoint x: 918, endPoint y: 288, distance: 112.5
click at [918, 288] on div at bounding box center [929, 285] width 207 height 460
click at [902, 153] on div at bounding box center [929, 285] width 207 height 460
click at [1020, 127] on div at bounding box center [929, 285] width 207 height 460
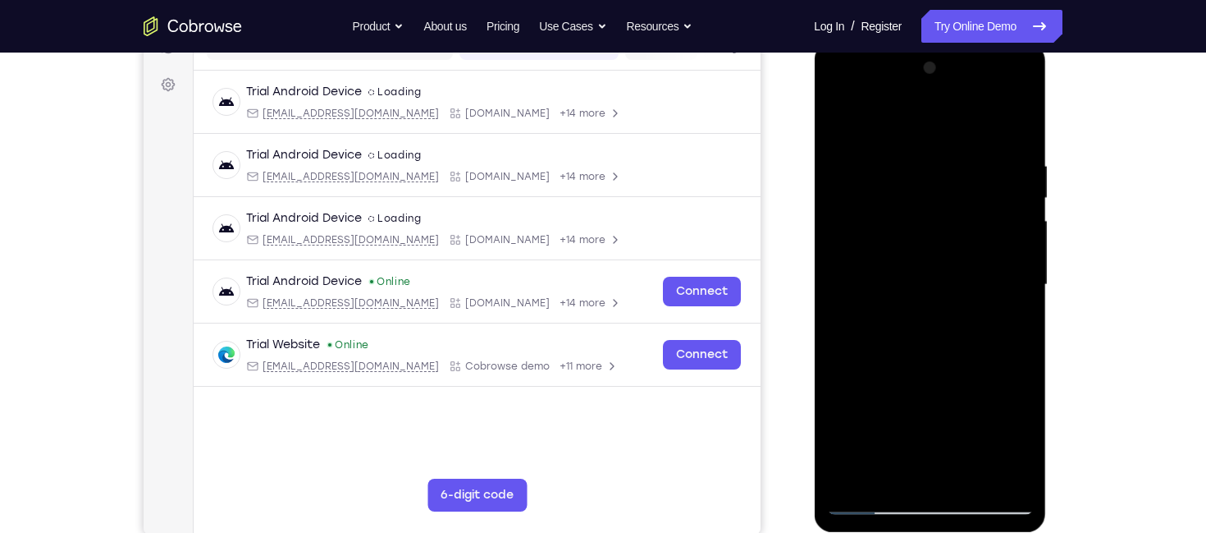
click at [1015, 125] on div at bounding box center [929, 285] width 207 height 460
click at [853, 478] on div at bounding box center [929, 285] width 207 height 460
click at [928, 494] on div at bounding box center [929, 285] width 207 height 460
